Goal: Task Accomplishment & Management: Manage account settings

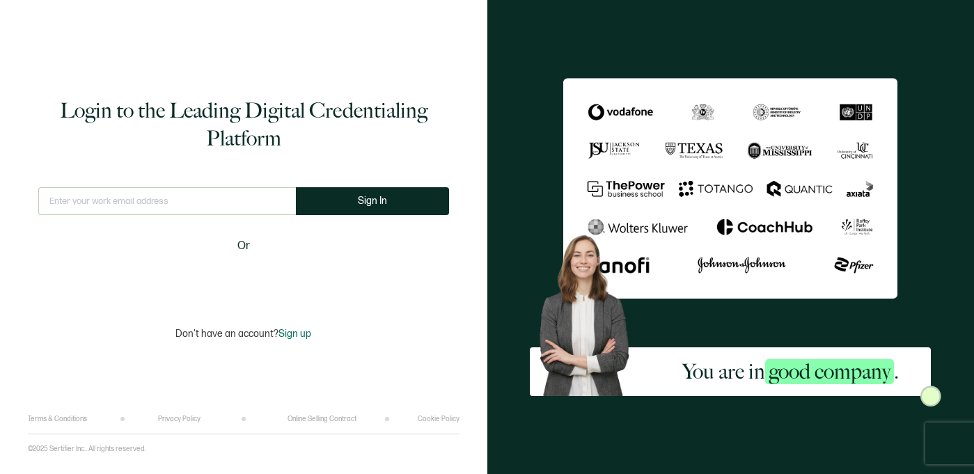
click at [206, 192] on input "text" at bounding box center [166, 201] width 257 height 28
click at [157, 201] on input "text" at bounding box center [166, 201] width 257 height 28
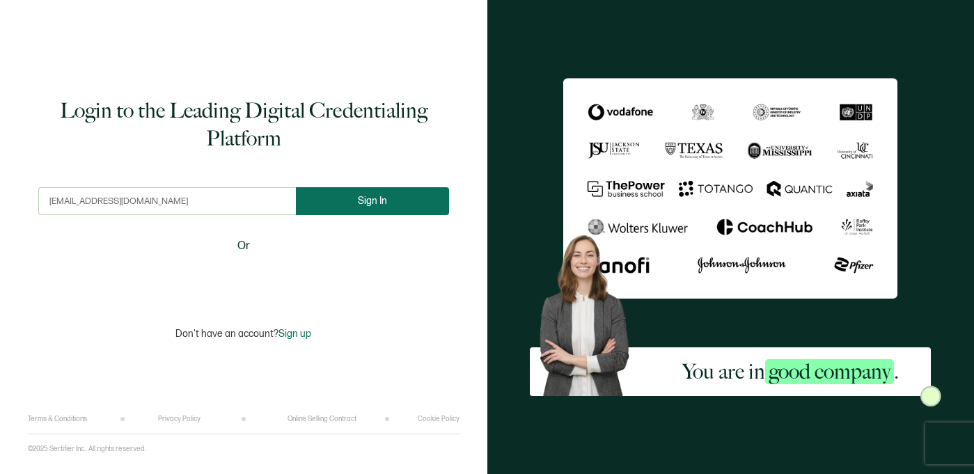
type input "[EMAIL_ADDRESS][DOMAIN_NAME]"
click at [385, 207] on button "Sign In" at bounding box center [372, 201] width 153 height 28
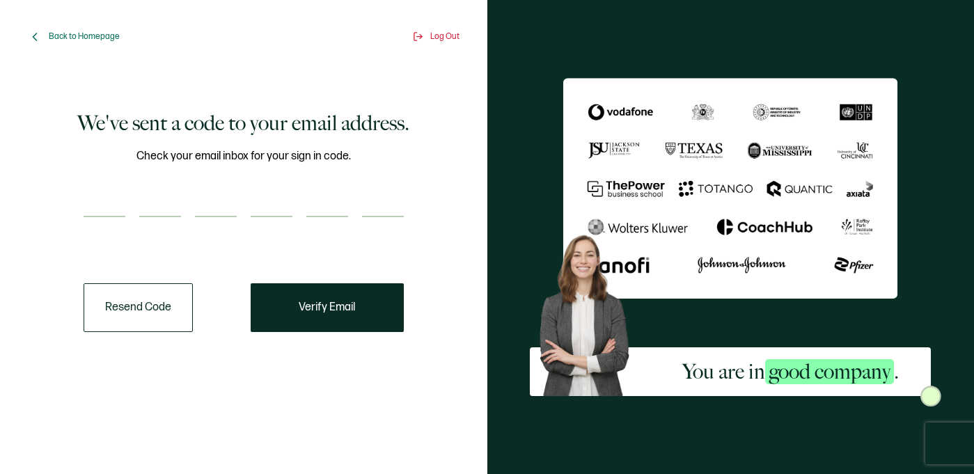
click at [101, 202] on input "number" at bounding box center [105, 203] width 42 height 28
paste input "7"
type input "7"
type input "8"
type input "3"
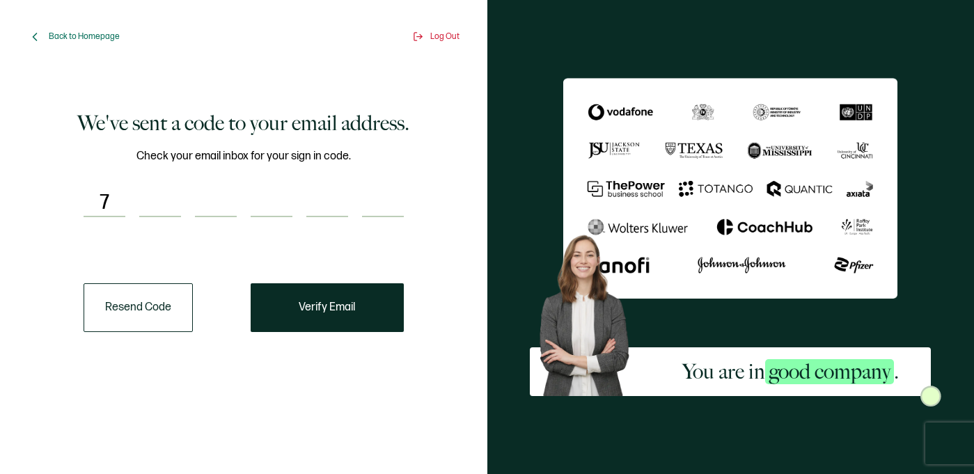
type input "5"
type input "9"
type input "2"
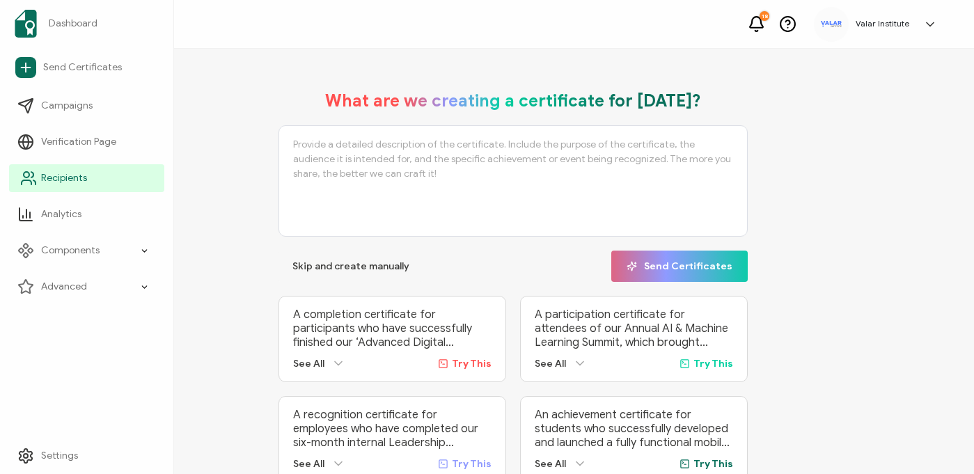
click at [72, 173] on span "Recipients" at bounding box center [64, 178] width 46 height 14
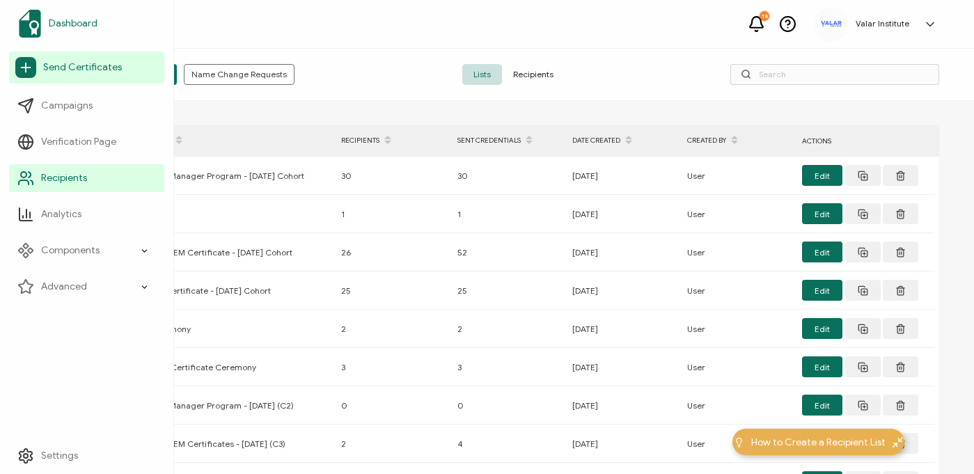
click at [58, 23] on span "Dashboard" at bounding box center [73, 24] width 49 height 14
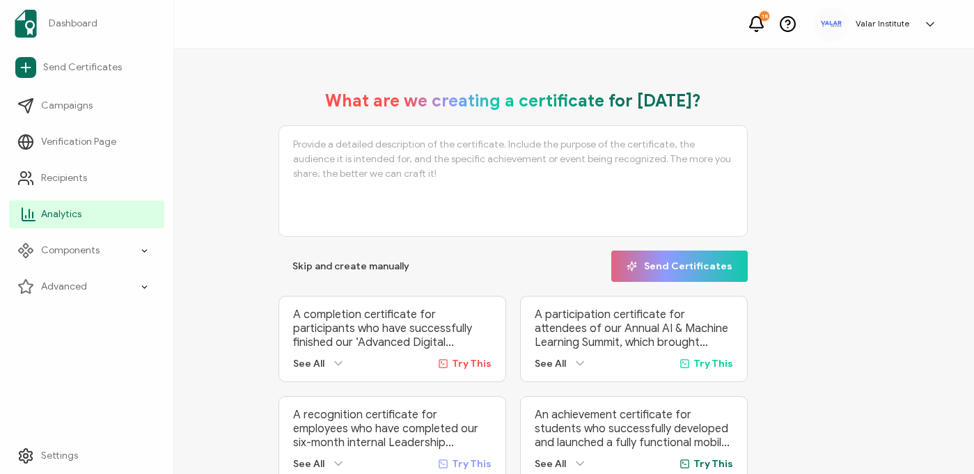
click at [76, 222] on link "Analytics" at bounding box center [86, 214] width 155 height 28
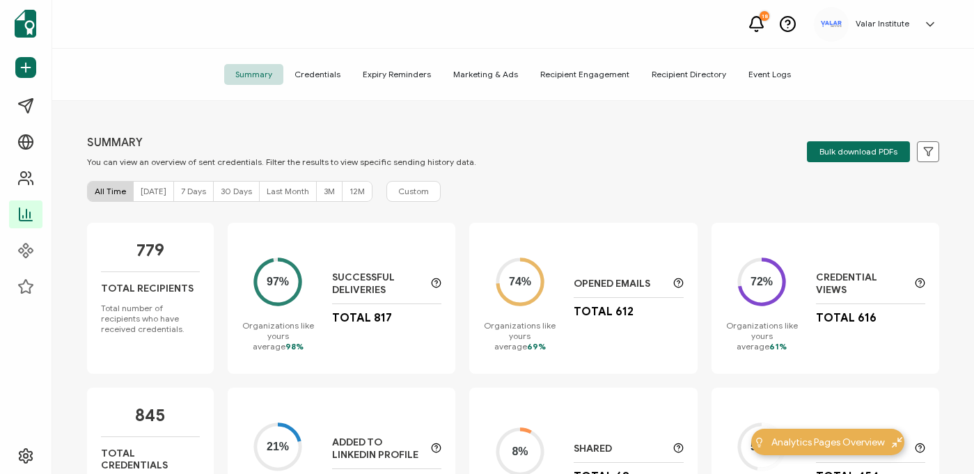
click at [232, 190] on span "30 Days" at bounding box center [236, 191] width 31 height 10
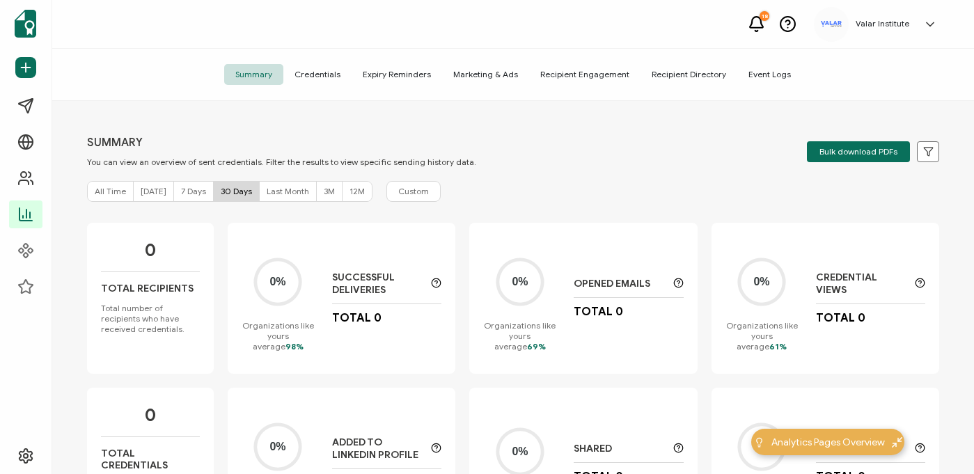
click at [282, 196] on span "Last Month" at bounding box center [288, 191] width 42 height 10
click at [572, 61] on div "Summary Credentials Expiry Reminders Marketing & Ads Recipient Engagement Recip…" at bounding box center [512, 75] width 921 height 52
click at [572, 71] on span "Recipient Engagement" at bounding box center [584, 74] width 111 height 21
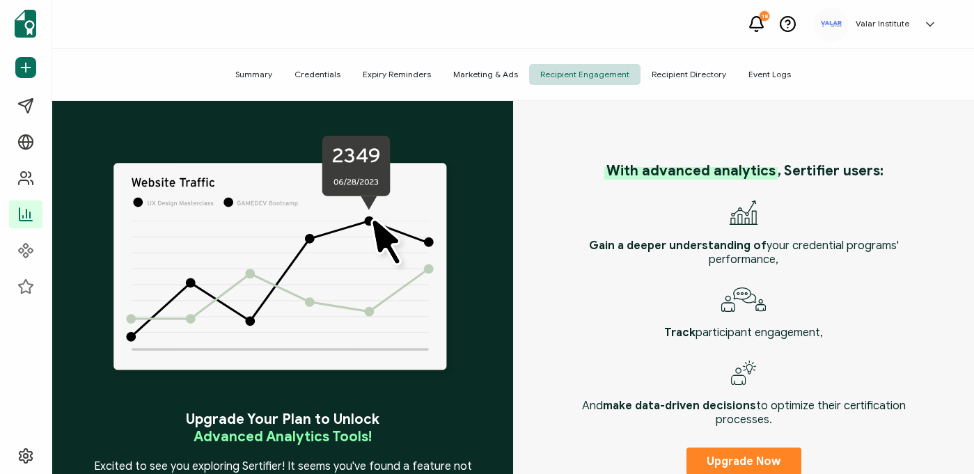
click at [695, 75] on span "Recipient Directory" at bounding box center [688, 74] width 97 height 21
click at [313, 73] on span "Credentials" at bounding box center [317, 74] width 68 height 21
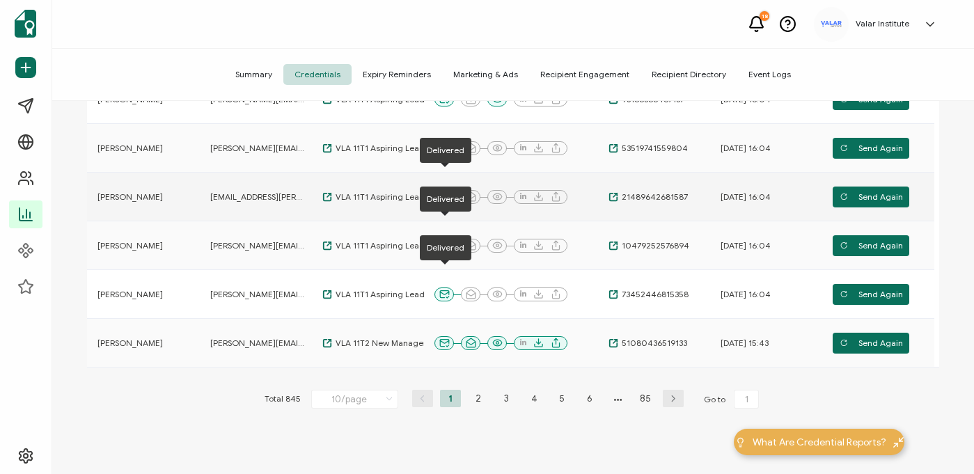
scroll to position [466, 0]
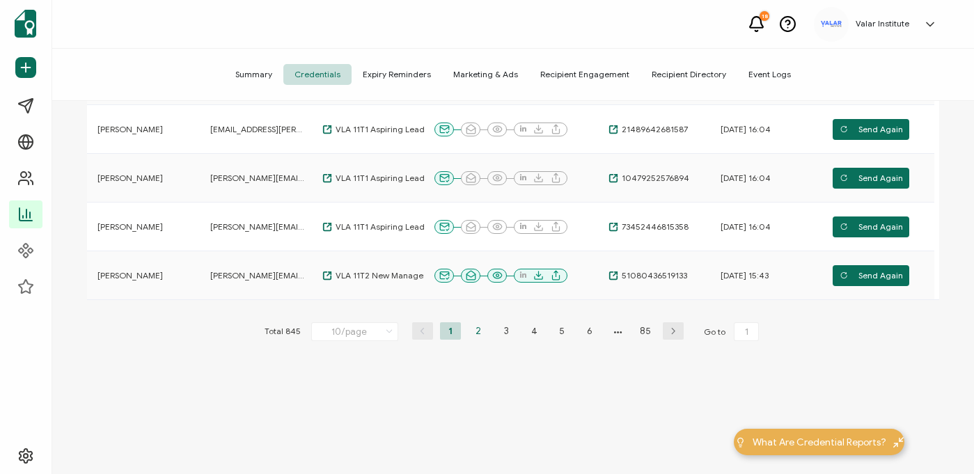
click at [481, 329] on li "2" at bounding box center [478, 330] width 21 height 17
type input "2"
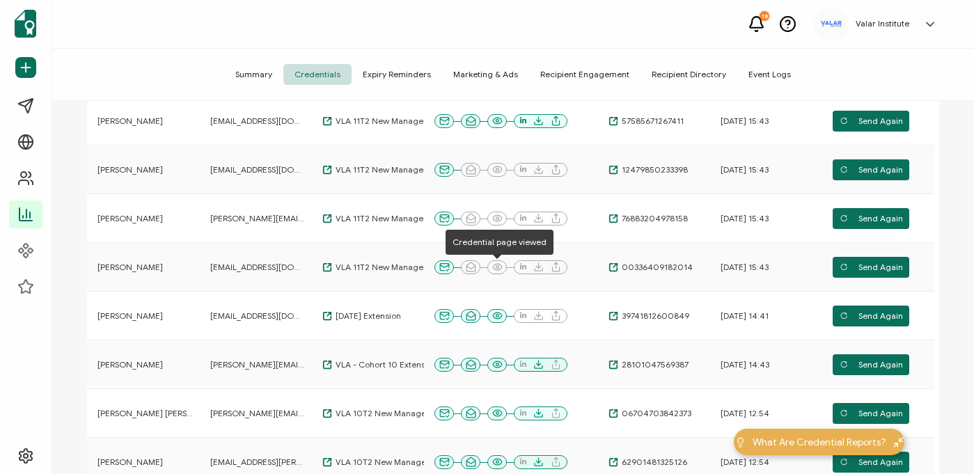
scroll to position [168, 0]
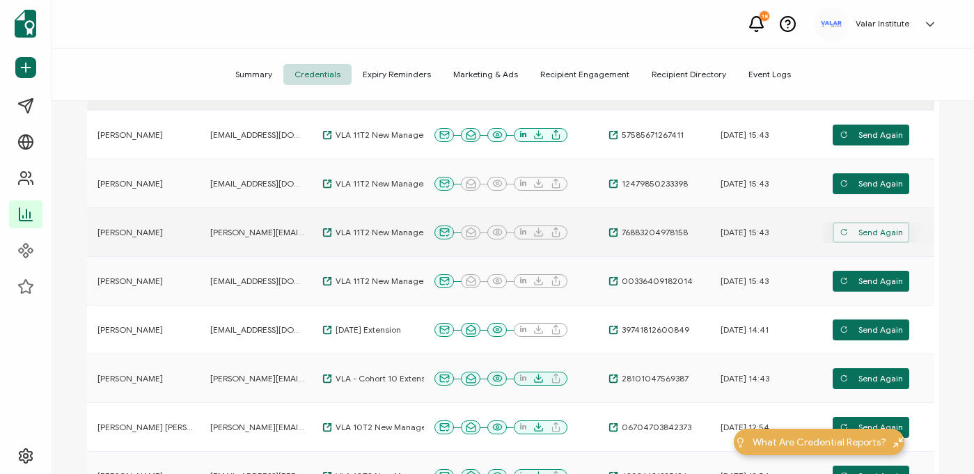
click at [850, 234] on span "Send Again" at bounding box center [870, 232] width 63 height 21
click at [682, 216] on td "76883204978158" at bounding box center [654, 232] width 112 height 49
copy span "76883204978158"
click at [659, 230] on span "76883204978158" at bounding box center [653, 232] width 70 height 11
click at [713, 242] on td "[DATE] 15:43" at bounding box center [766, 232] width 112 height 49
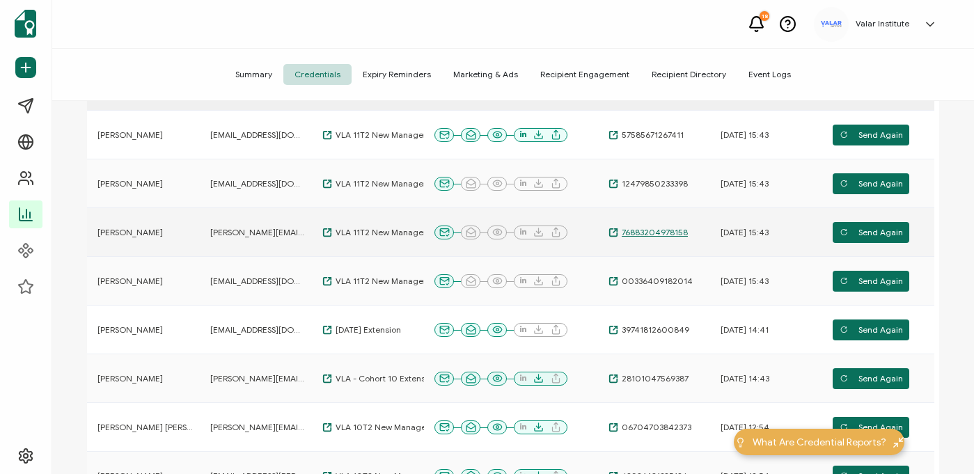
drag, startPoint x: 701, startPoint y: 226, endPoint x: 683, endPoint y: 231, distance: 18.1
click at [683, 231] on div "76883204978158" at bounding box center [654, 232] width 112 height 11
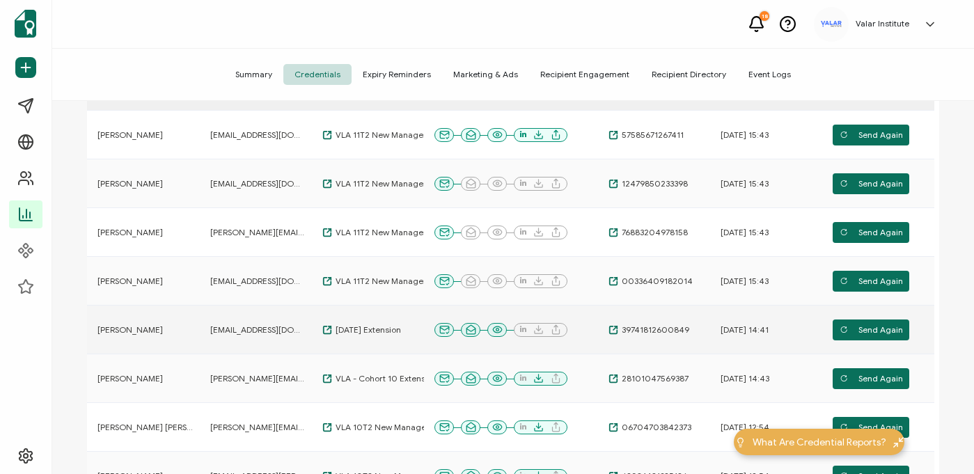
copy span "76883204978158"
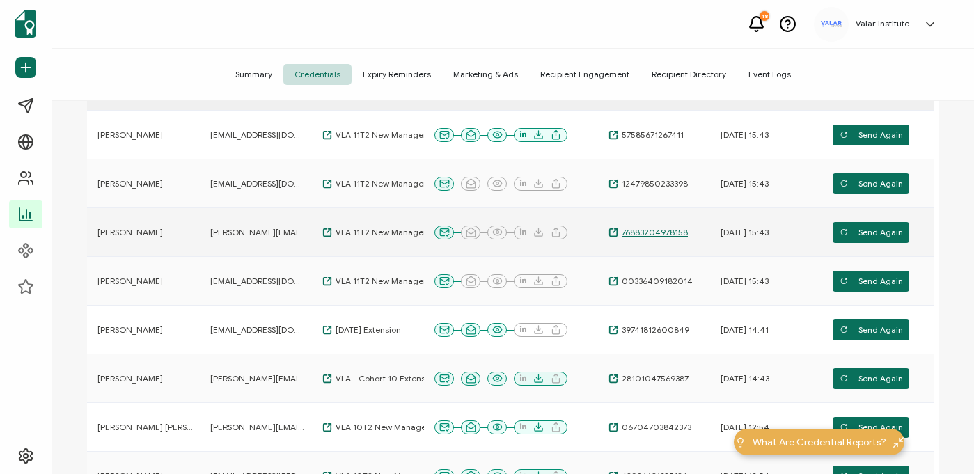
click at [614, 232] on icon at bounding box center [613, 233] width 10 height 10
click at [722, 248] on td "[DATE] 15:43" at bounding box center [766, 232] width 112 height 49
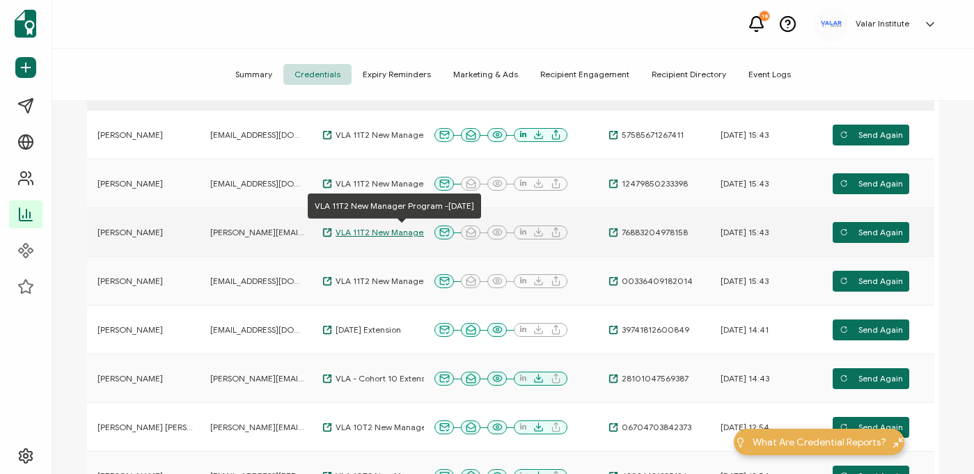
click at [362, 232] on span "VLA 11T2 New Manager Program -[DATE]" at bounding box center [401, 232] width 139 height 11
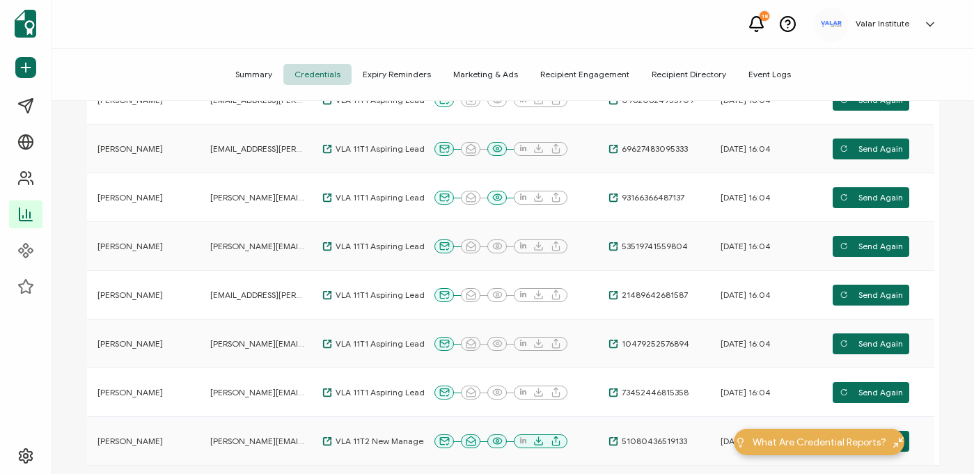
scroll to position [466, 0]
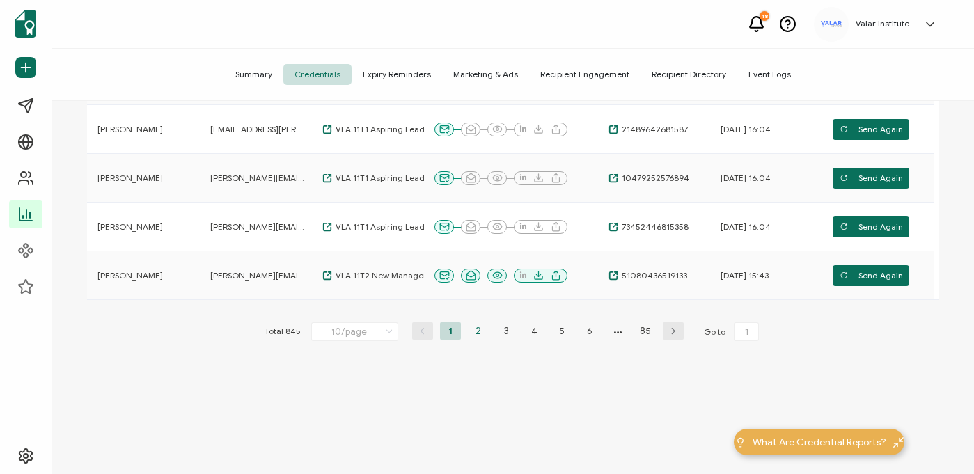
click at [474, 337] on li "2" at bounding box center [478, 330] width 21 height 17
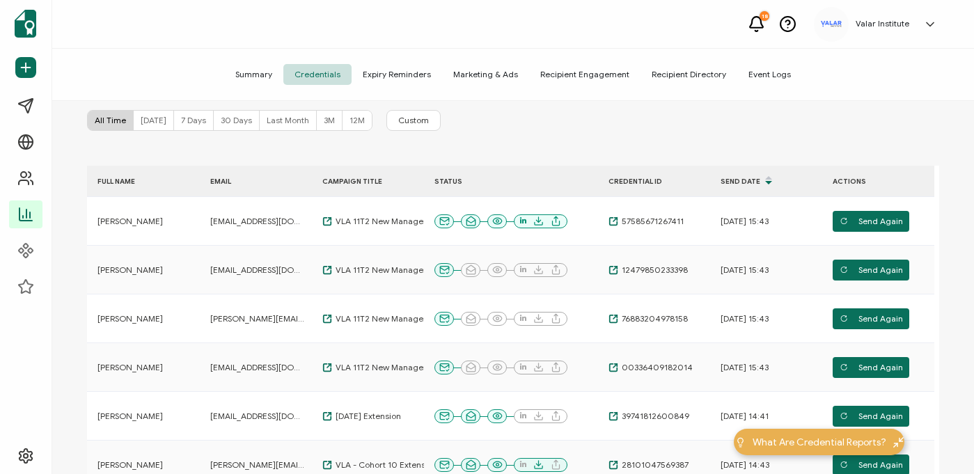
scroll to position [65, 0]
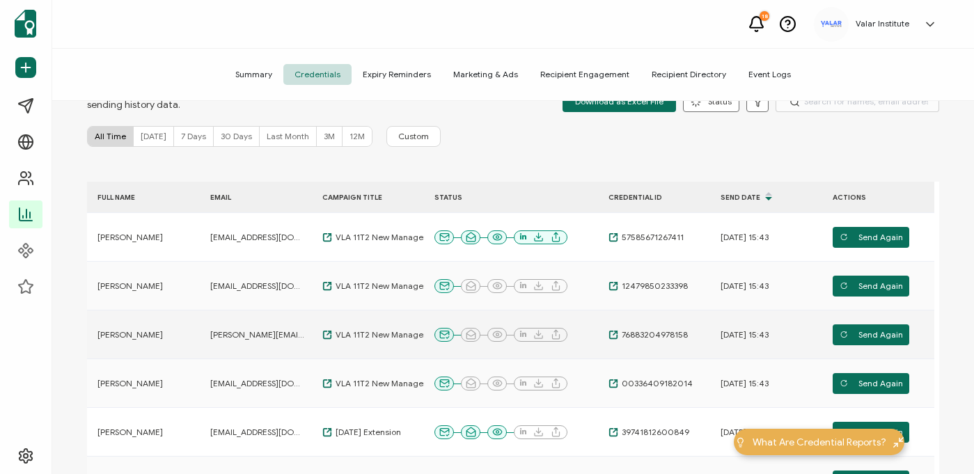
click at [763, 331] on span "[DATE] 15:43" at bounding box center [744, 334] width 48 height 11
drag, startPoint x: 689, startPoint y: 335, endPoint x: 614, endPoint y: 331, distance: 74.5
click at [614, 331] on div "76883204978158" at bounding box center [654, 334] width 112 height 11
copy span "76883204978158"
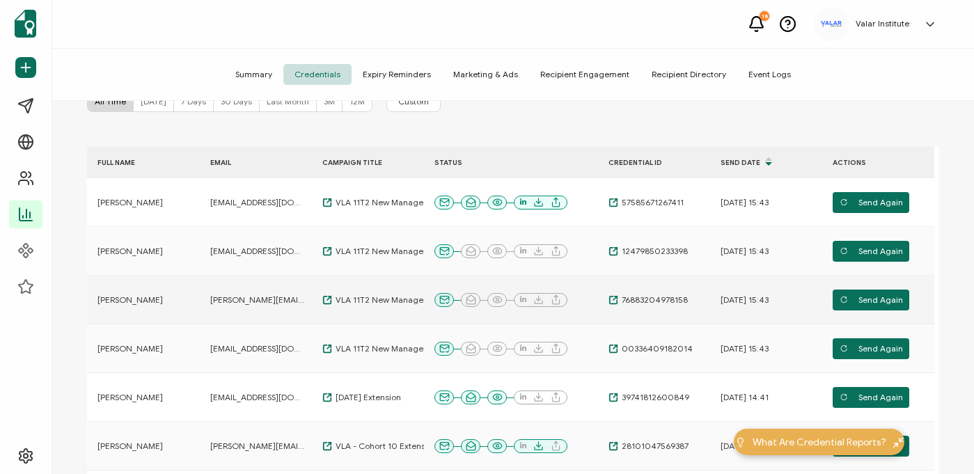
scroll to position [101, 0]
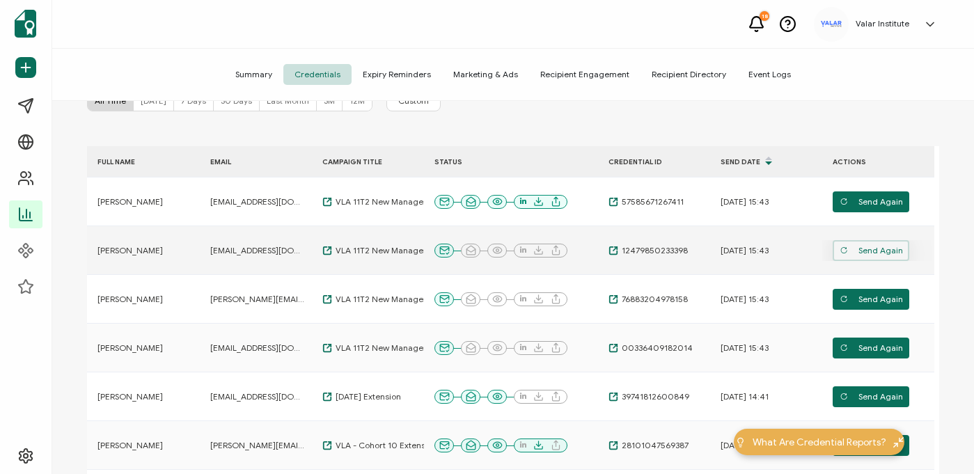
click at [854, 254] on span "Send Again" at bounding box center [870, 250] width 63 height 21
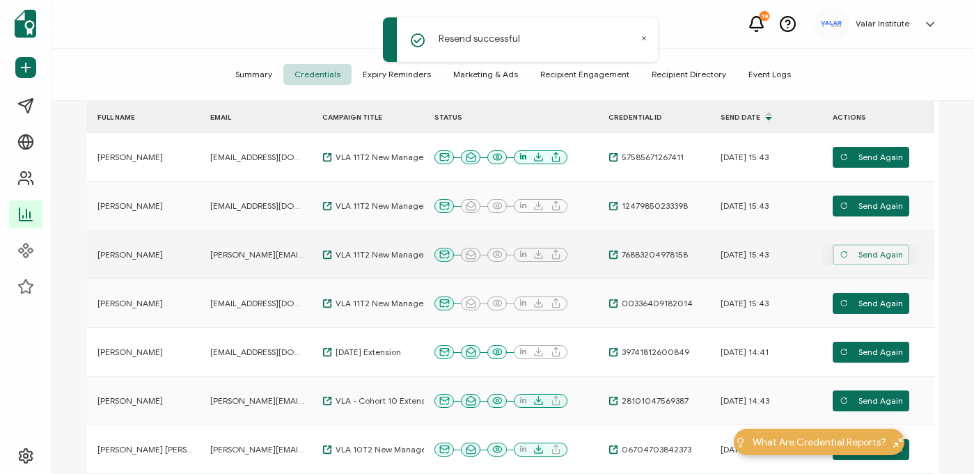
scroll to position [158, 0]
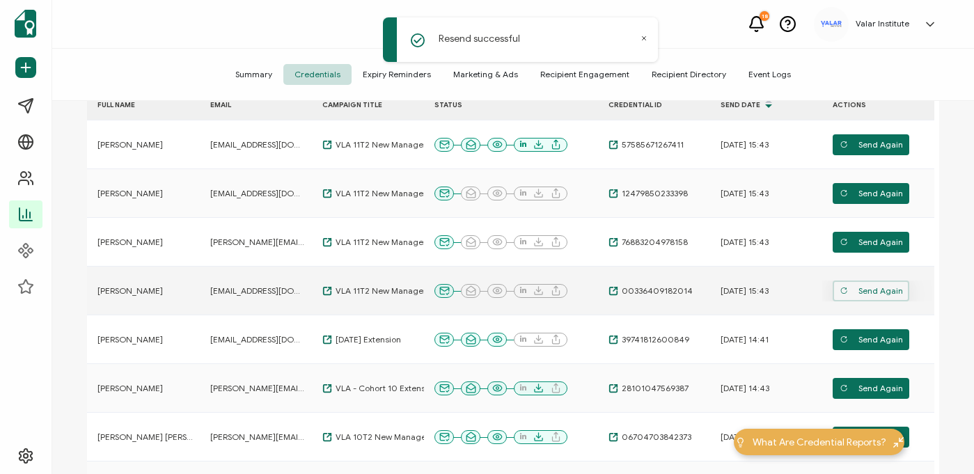
click at [855, 285] on span "Send Again" at bounding box center [870, 290] width 63 height 21
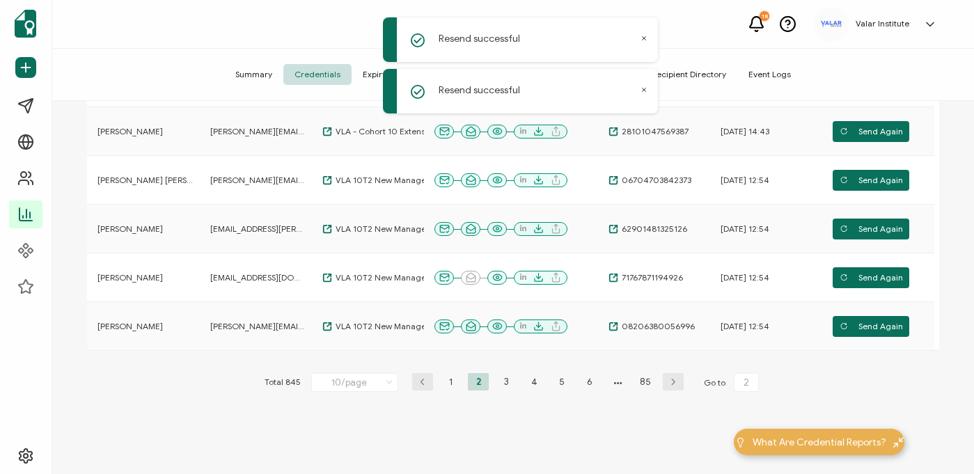
scroll to position [433, 0]
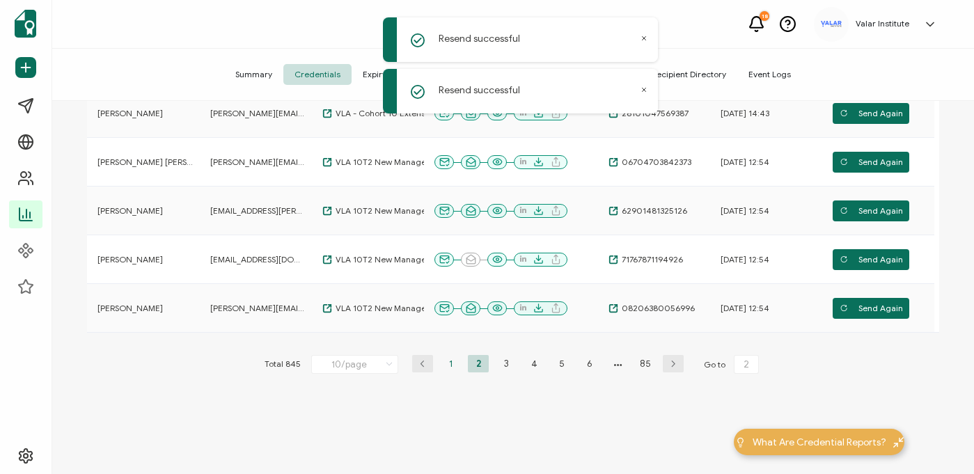
click at [444, 364] on li "1" at bounding box center [450, 363] width 21 height 17
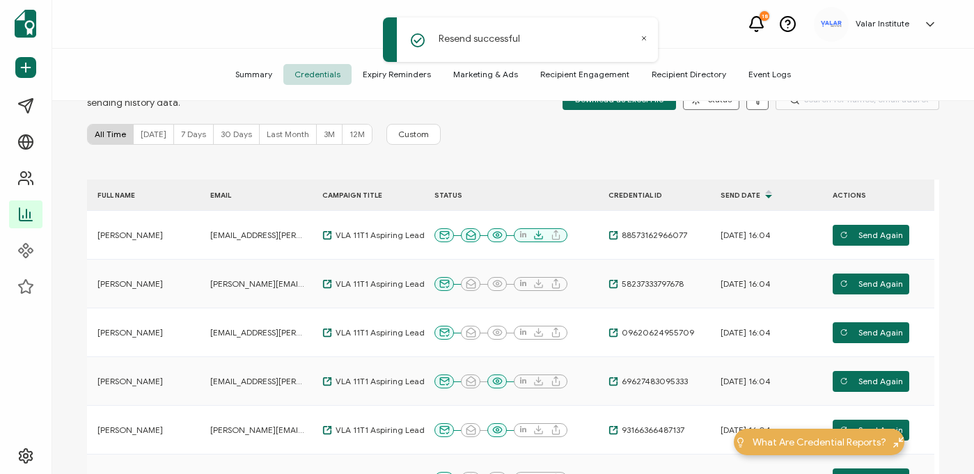
scroll to position [45, 0]
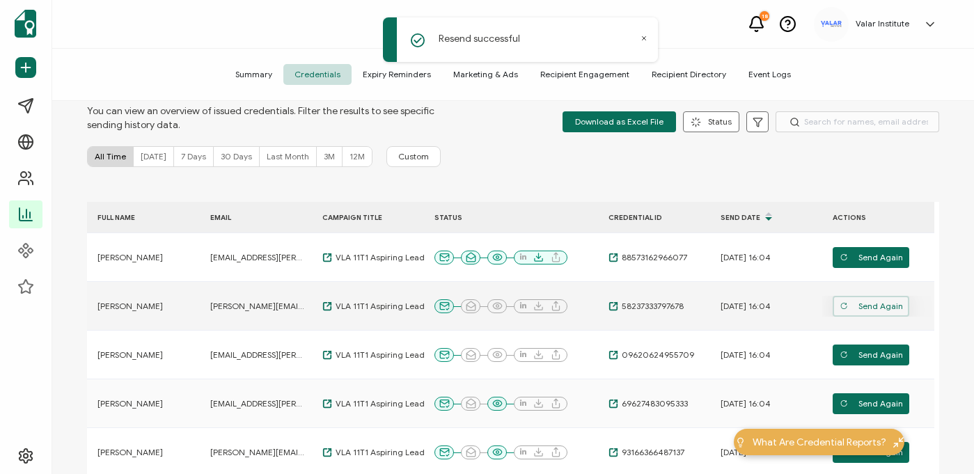
click at [882, 311] on span "Send Again" at bounding box center [870, 306] width 63 height 21
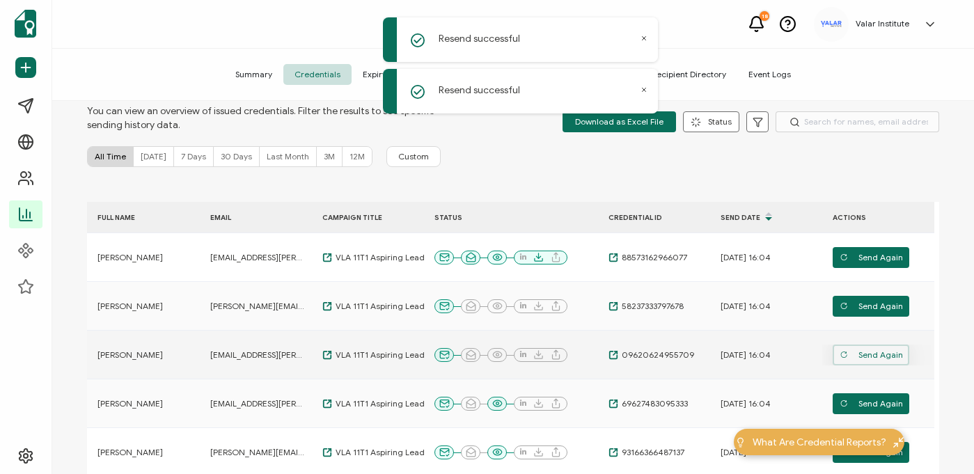
click at [879, 356] on span "Send Again" at bounding box center [870, 354] width 63 height 21
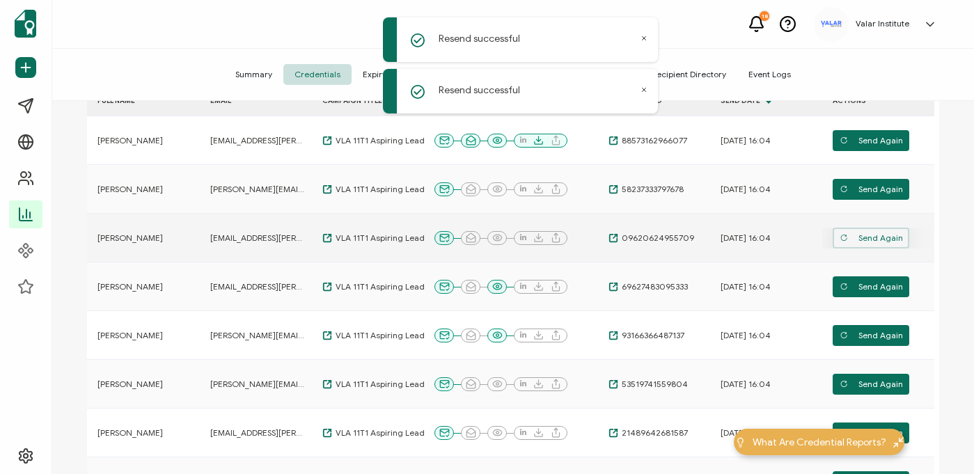
scroll to position [173, 0]
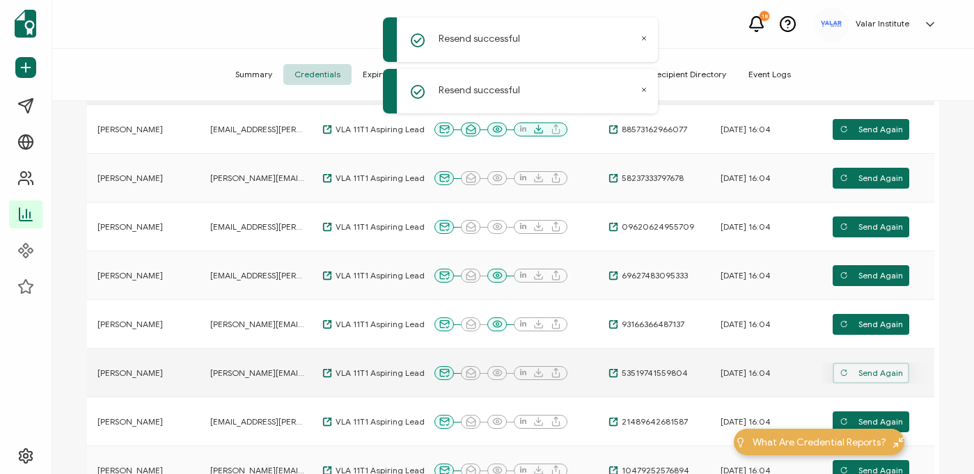
click at [872, 374] on span "Send Again" at bounding box center [870, 373] width 63 height 21
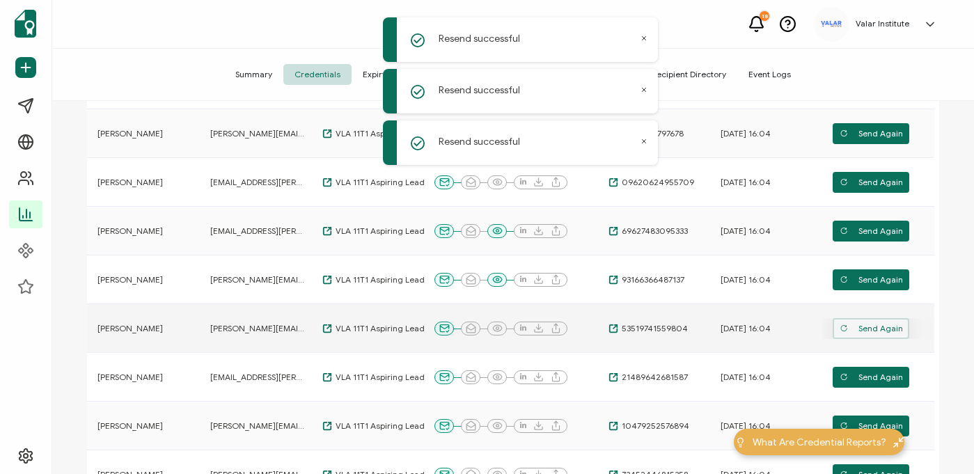
scroll to position [226, 0]
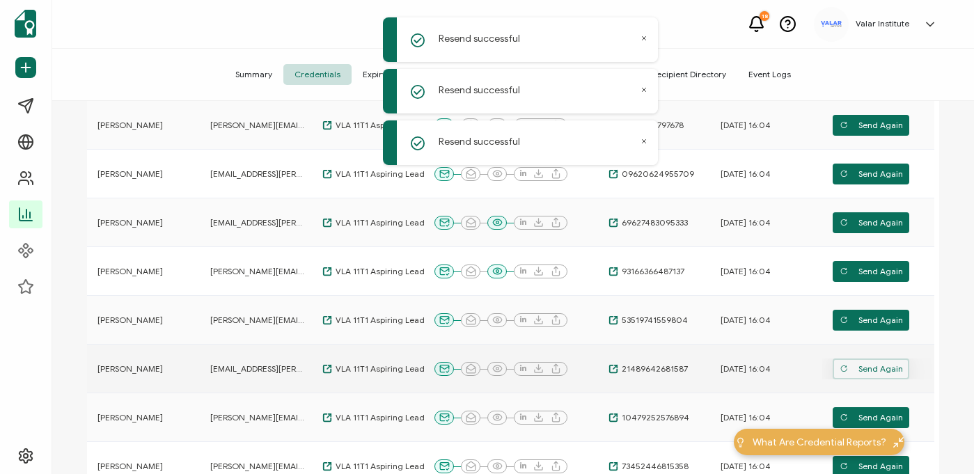
click at [872, 374] on span "Send Again" at bounding box center [870, 368] width 63 height 21
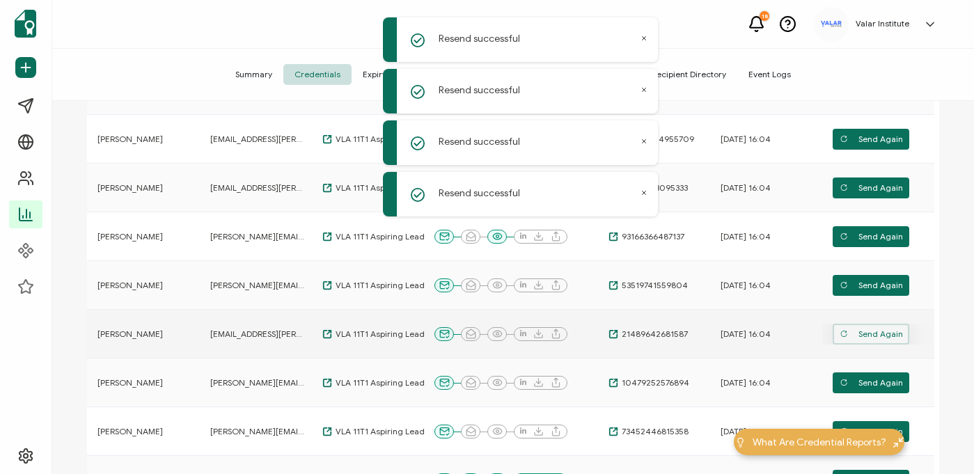
scroll to position [280, 0]
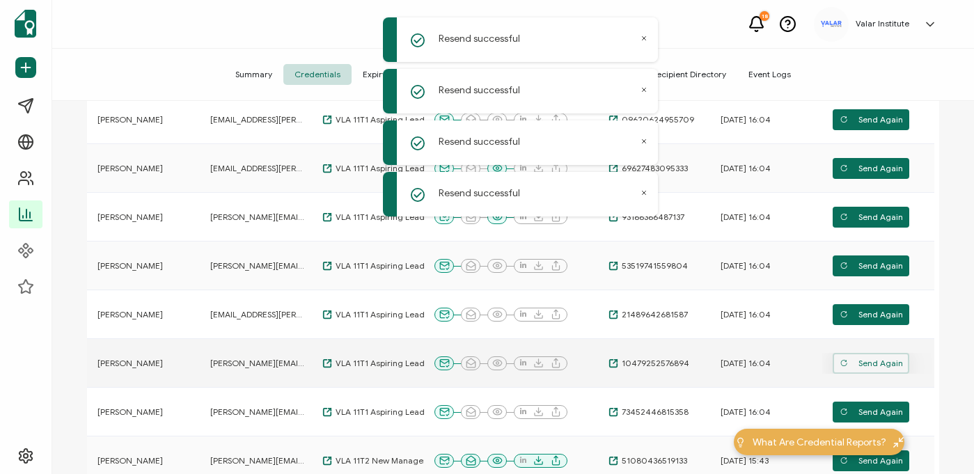
click at [866, 360] on span "Send Again" at bounding box center [870, 363] width 63 height 21
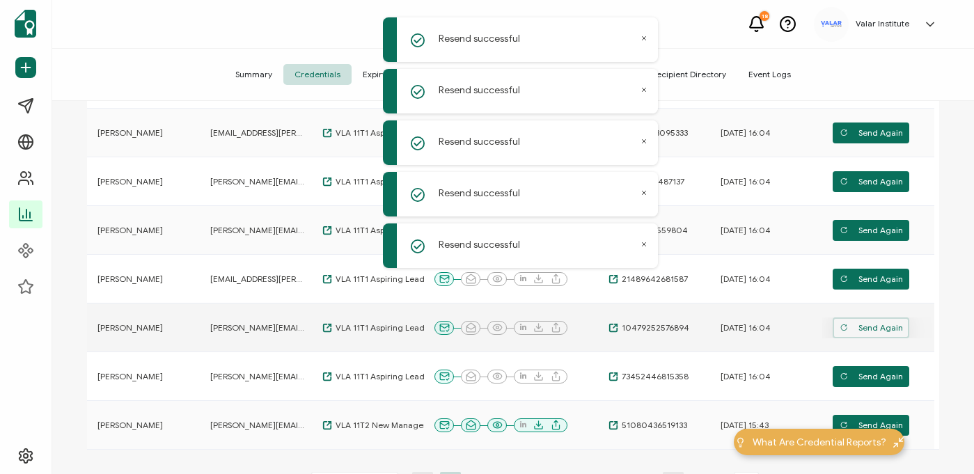
scroll to position [332, 0]
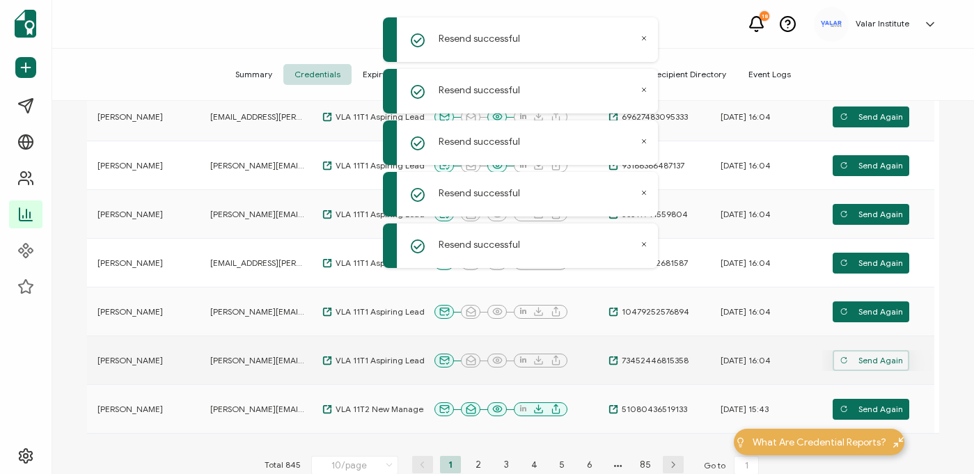
click at [866, 360] on span "Send Again" at bounding box center [870, 360] width 63 height 21
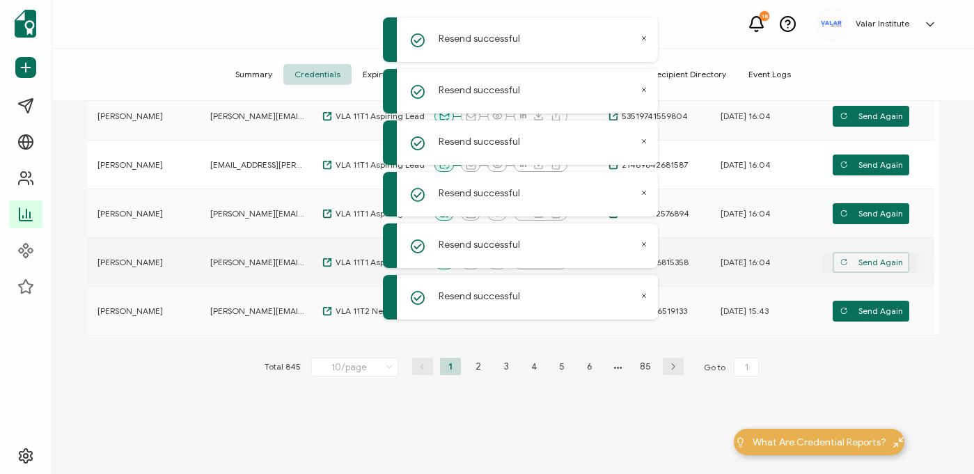
scroll to position [452, 0]
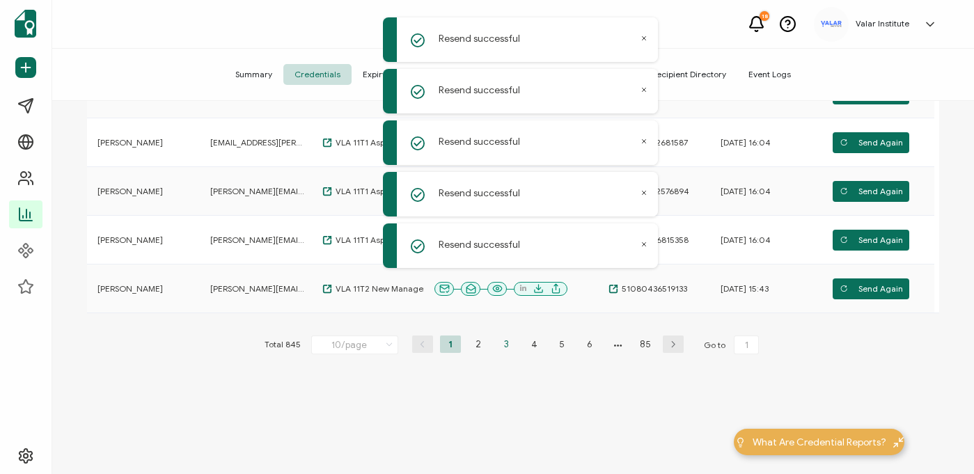
click at [509, 340] on li "3" at bounding box center [505, 343] width 21 height 17
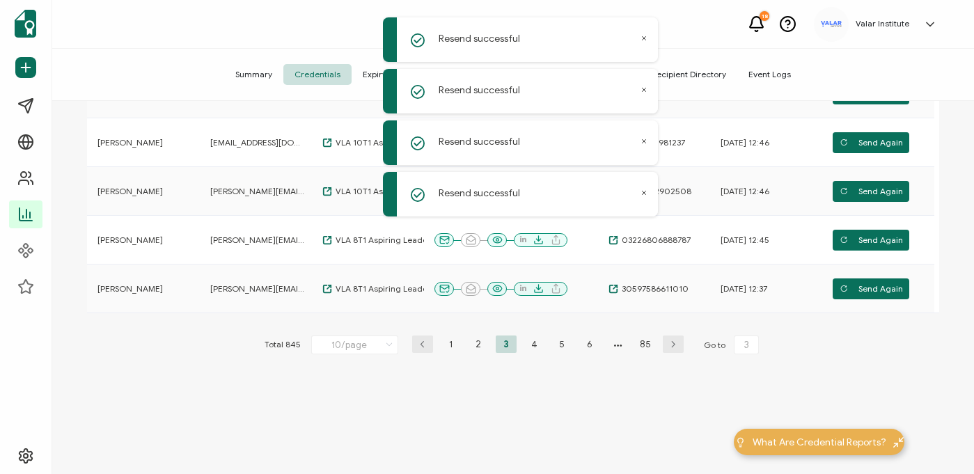
click at [660, 423] on div "FULL NAME EMAIL CAMPAIGN TITLE STATUS CREDENTIAL ID Send Date ACTIONS Jenn Irwi…" at bounding box center [513, 118] width 852 height 675
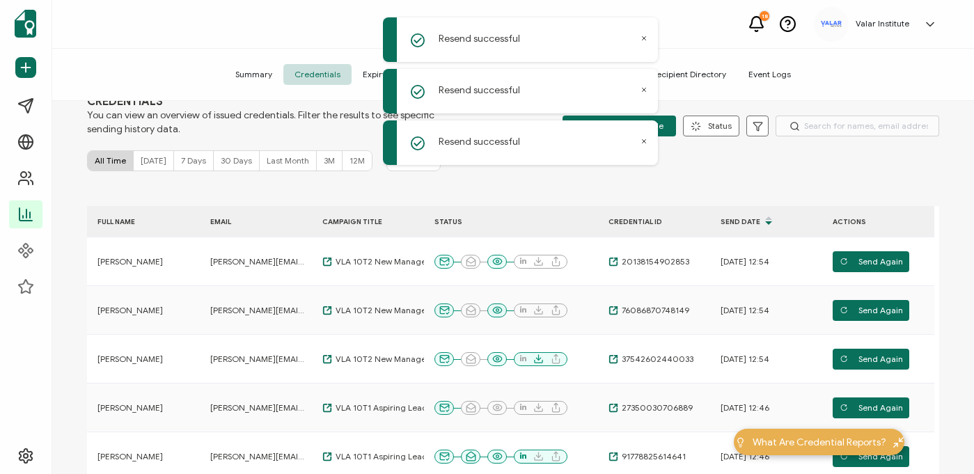
scroll to position [77, 0]
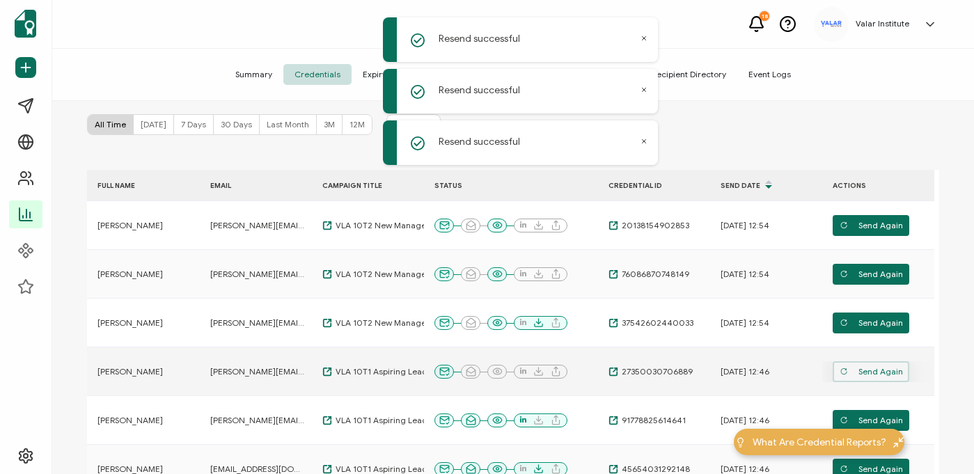
click at [869, 372] on span "Send Again" at bounding box center [870, 371] width 63 height 21
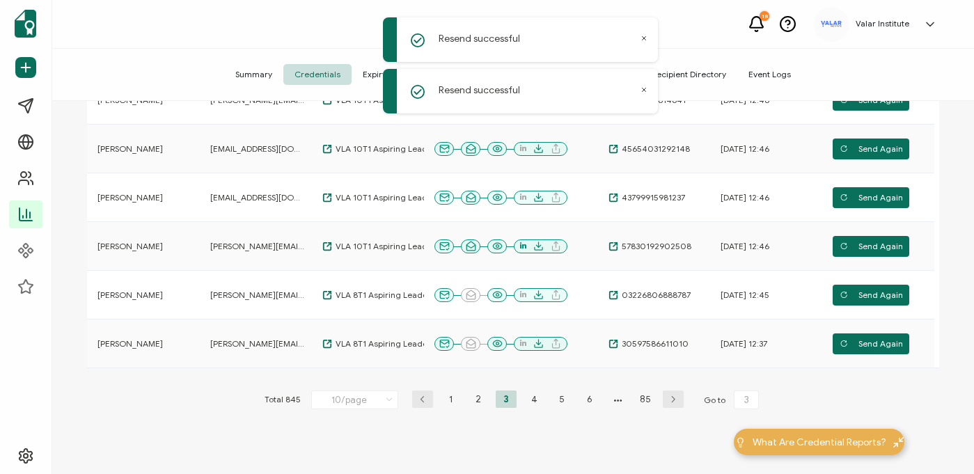
scroll to position [402, 0]
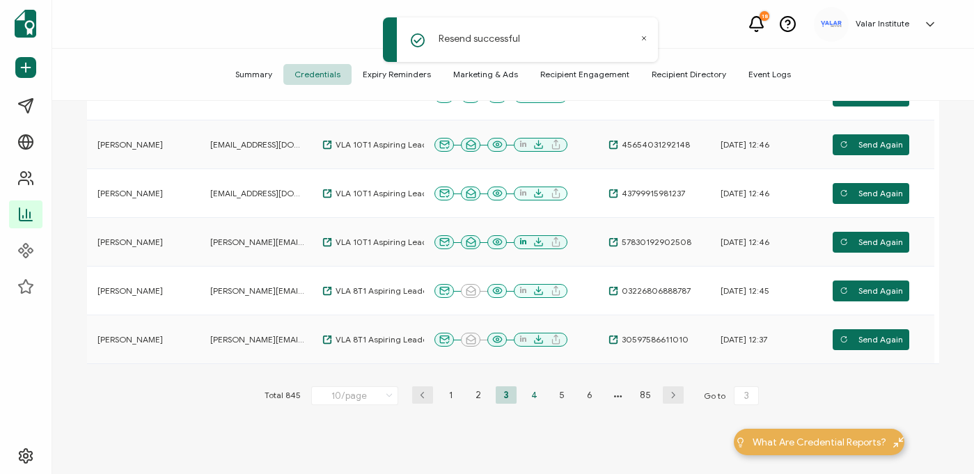
click at [528, 398] on li "4" at bounding box center [533, 394] width 21 height 17
type input "4"
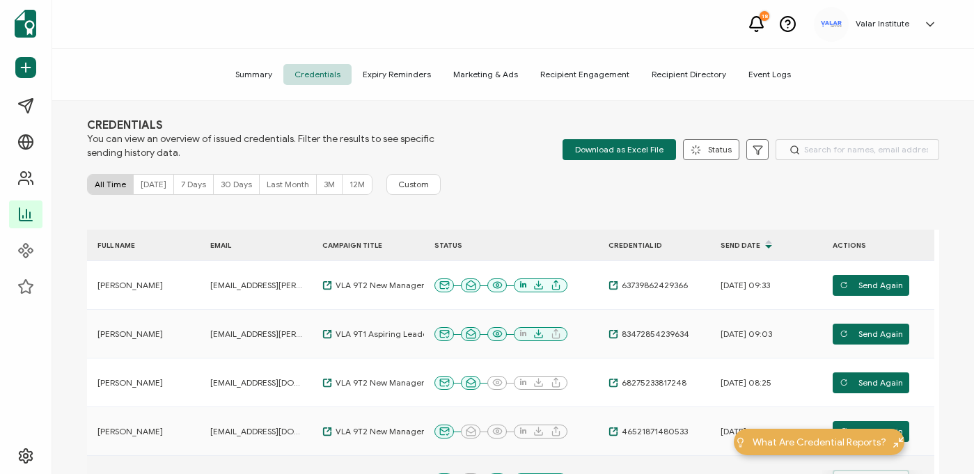
scroll to position [0, 0]
